Goal: Information Seeking & Learning: Understand process/instructions

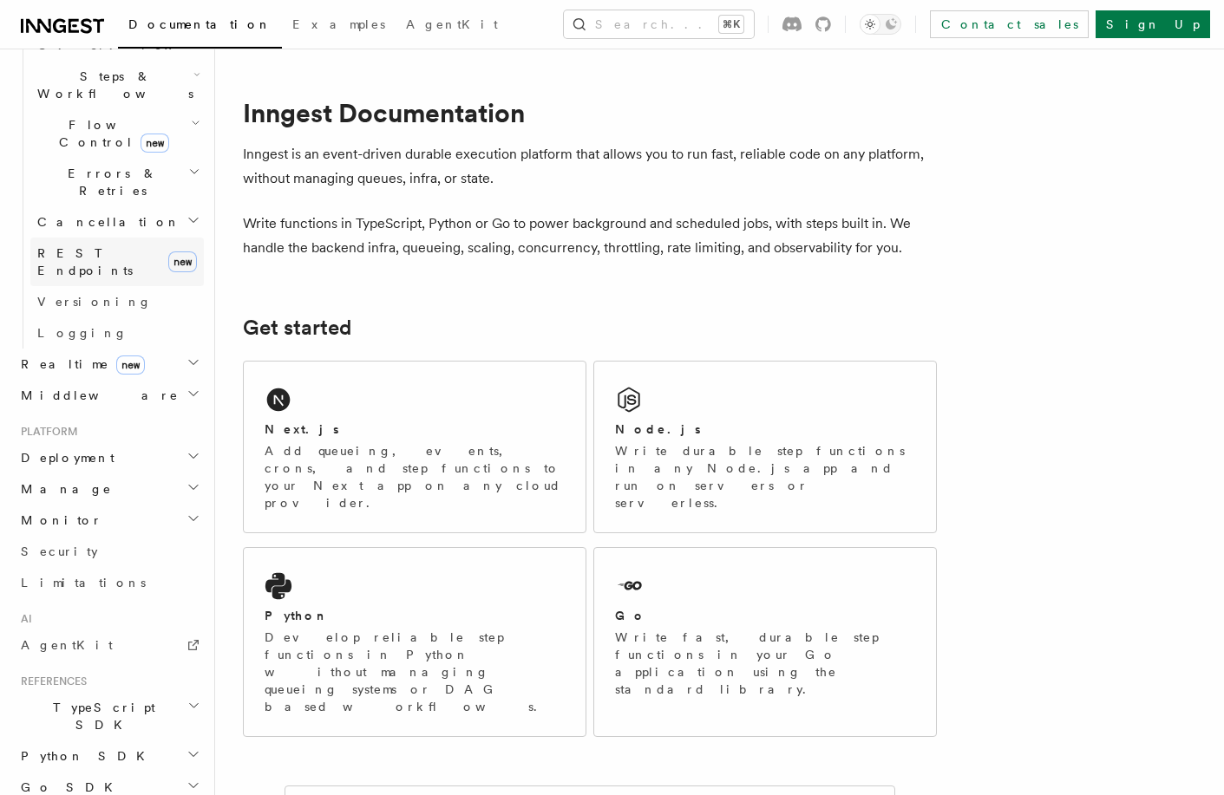
scroll to position [622, 0]
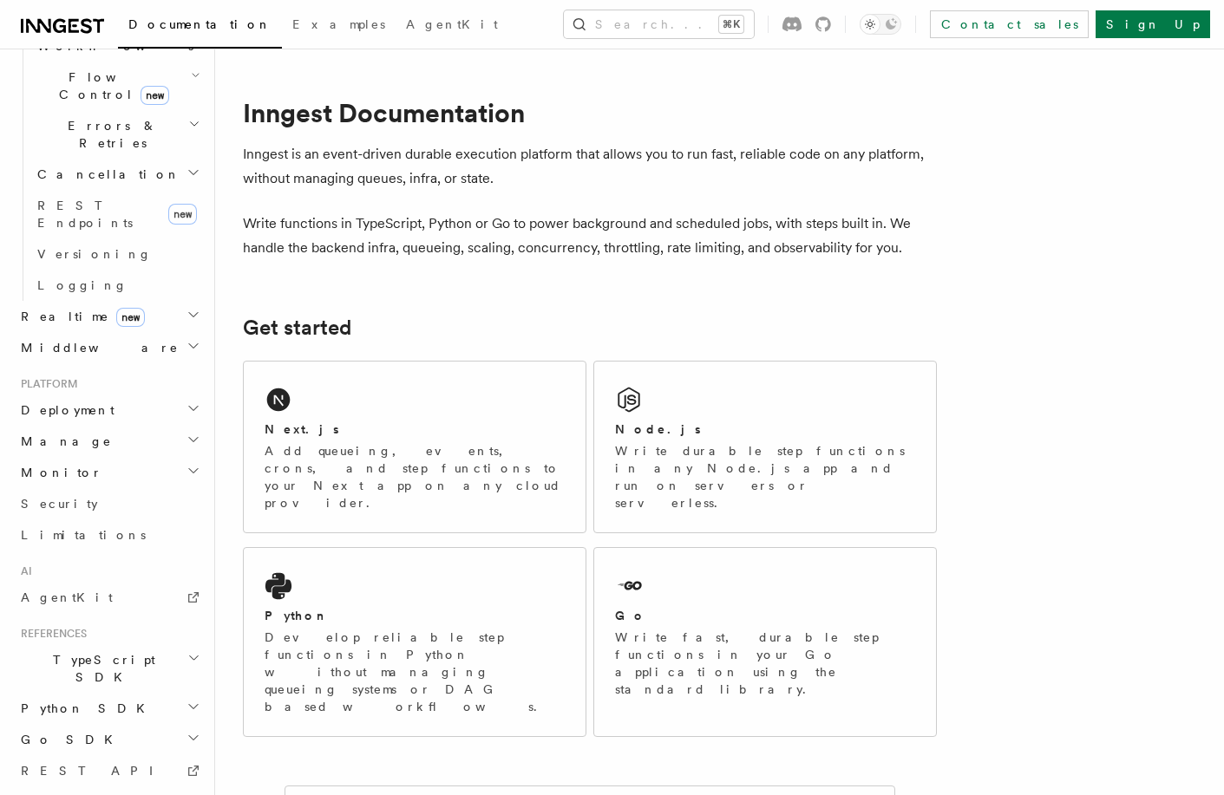
click at [70, 402] on span "Deployment" at bounding box center [64, 410] width 101 height 17
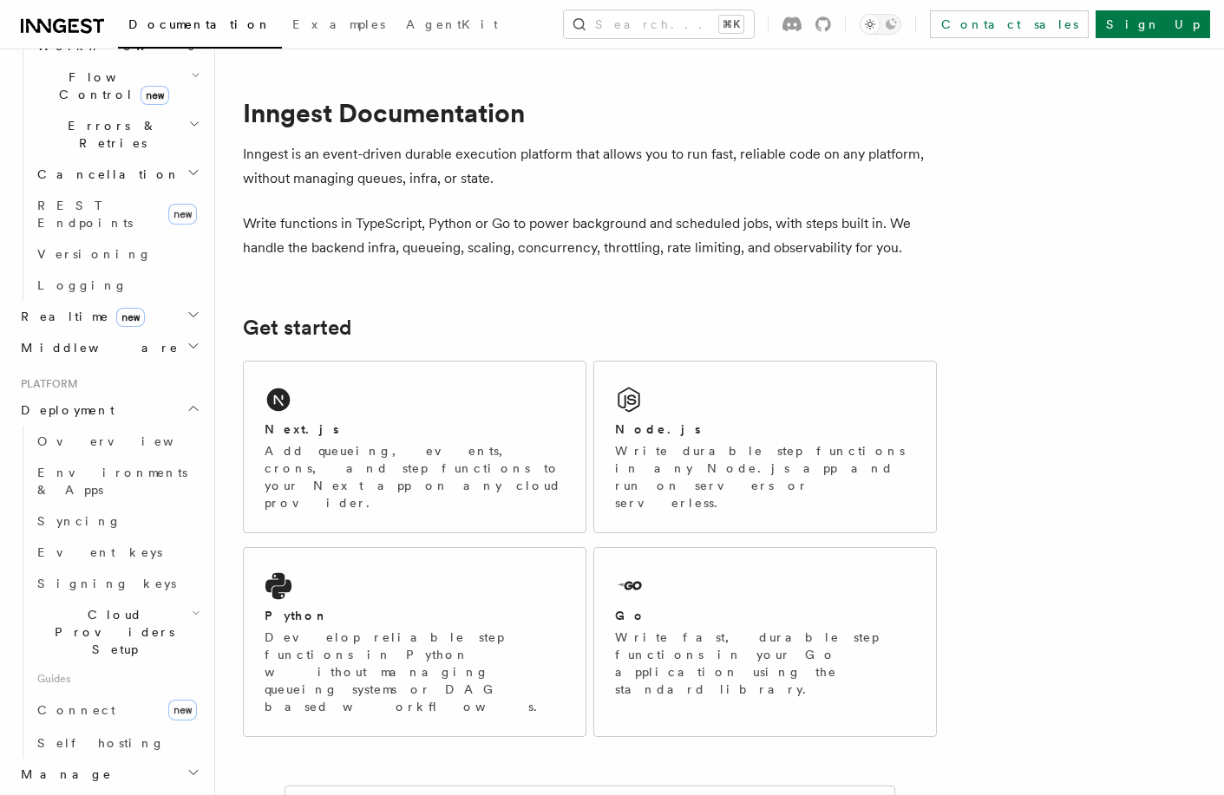
click at [118, 599] on h2 "Cloud Providers Setup" at bounding box center [116, 632] width 173 height 66
click at [107, 776] on link "Vercel" at bounding box center [125, 791] width 157 height 31
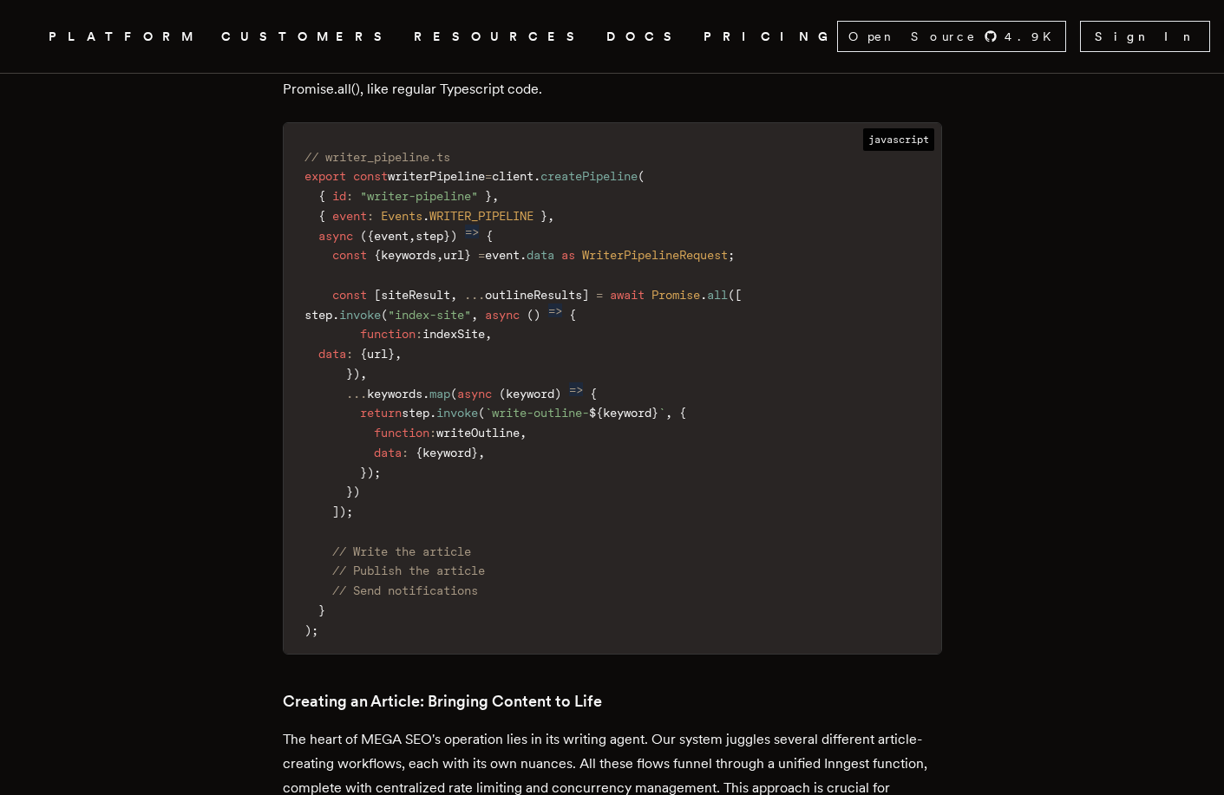
scroll to position [5091, 0]
